Goal: Navigation & Orientation: Find specific page/section

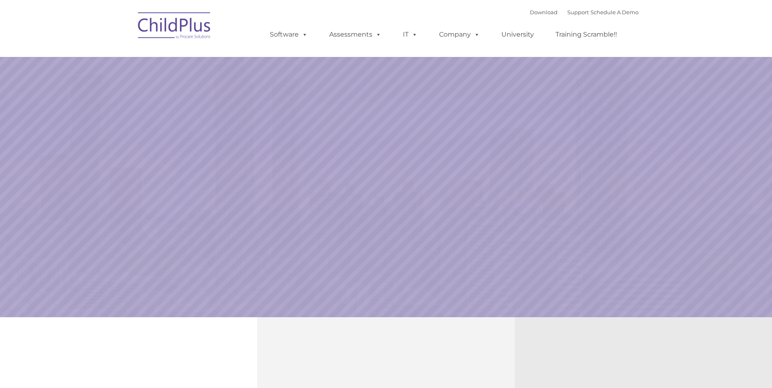
select select "MEDIUM"
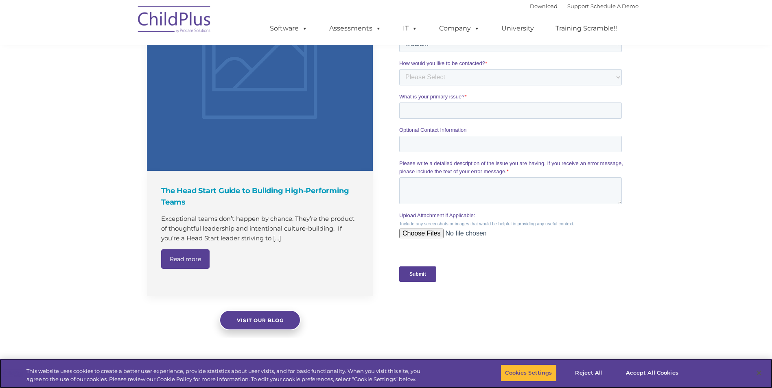
scroll to position [626, 0]
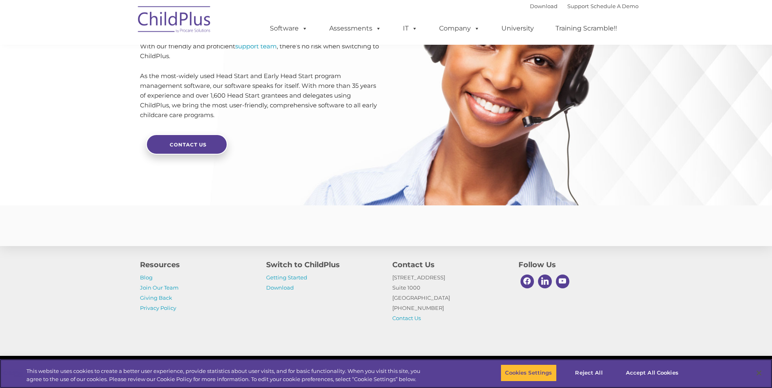
scroll to position [1903, 0]
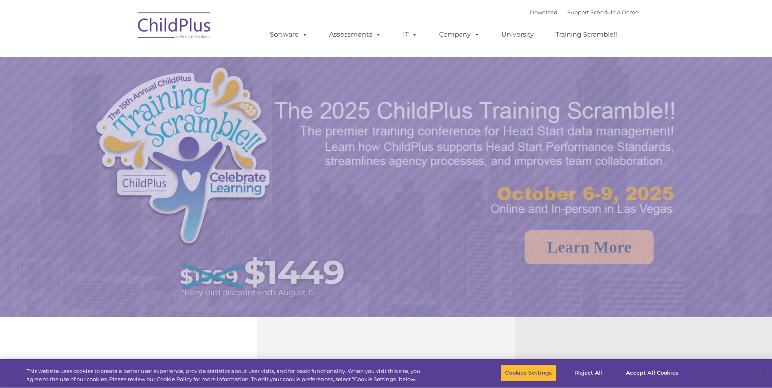
select select "MEDIUM"
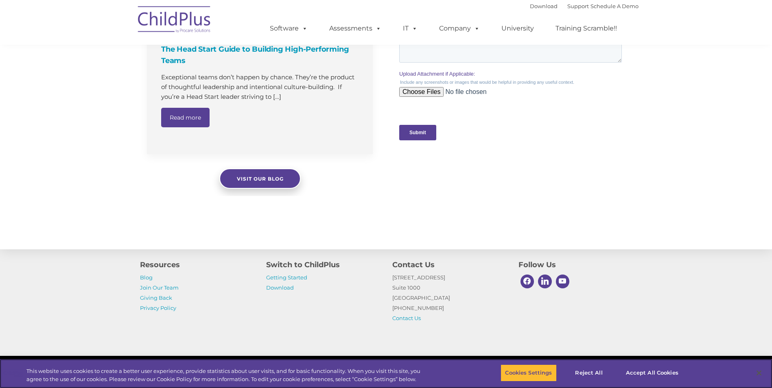
scroll to position [800, 0]
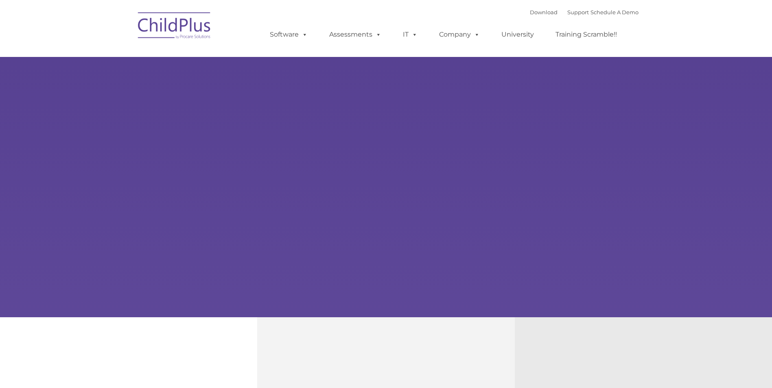
type input ""
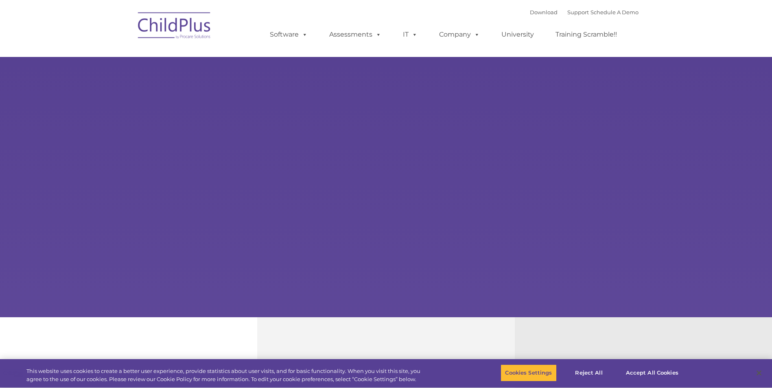
select select "MEDIUM"
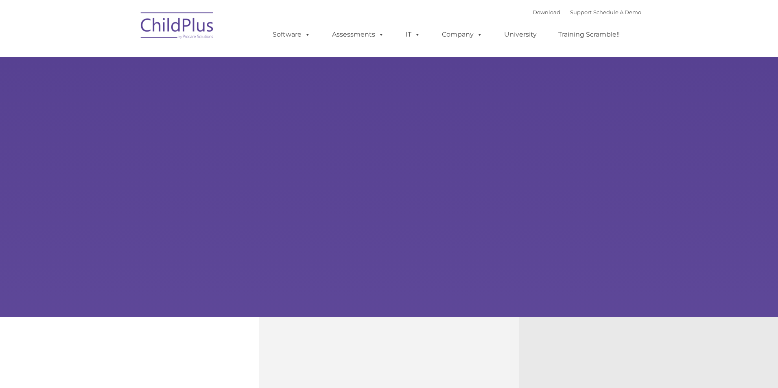
type input ""
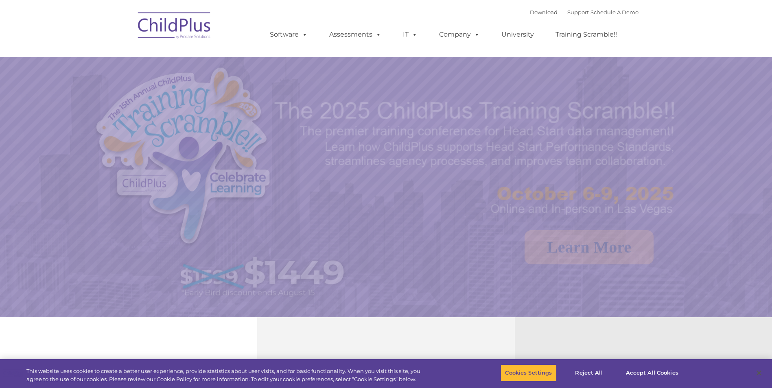
select select "MEDIUM"
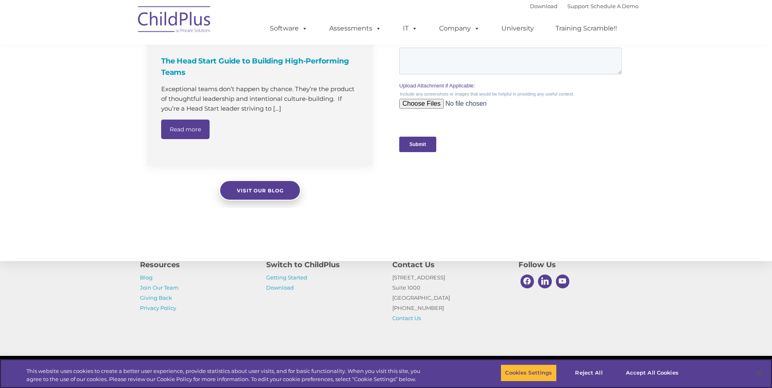
scroll to position [800, 0]
